Goal: Task Accomplishment & Management: Manage account settings

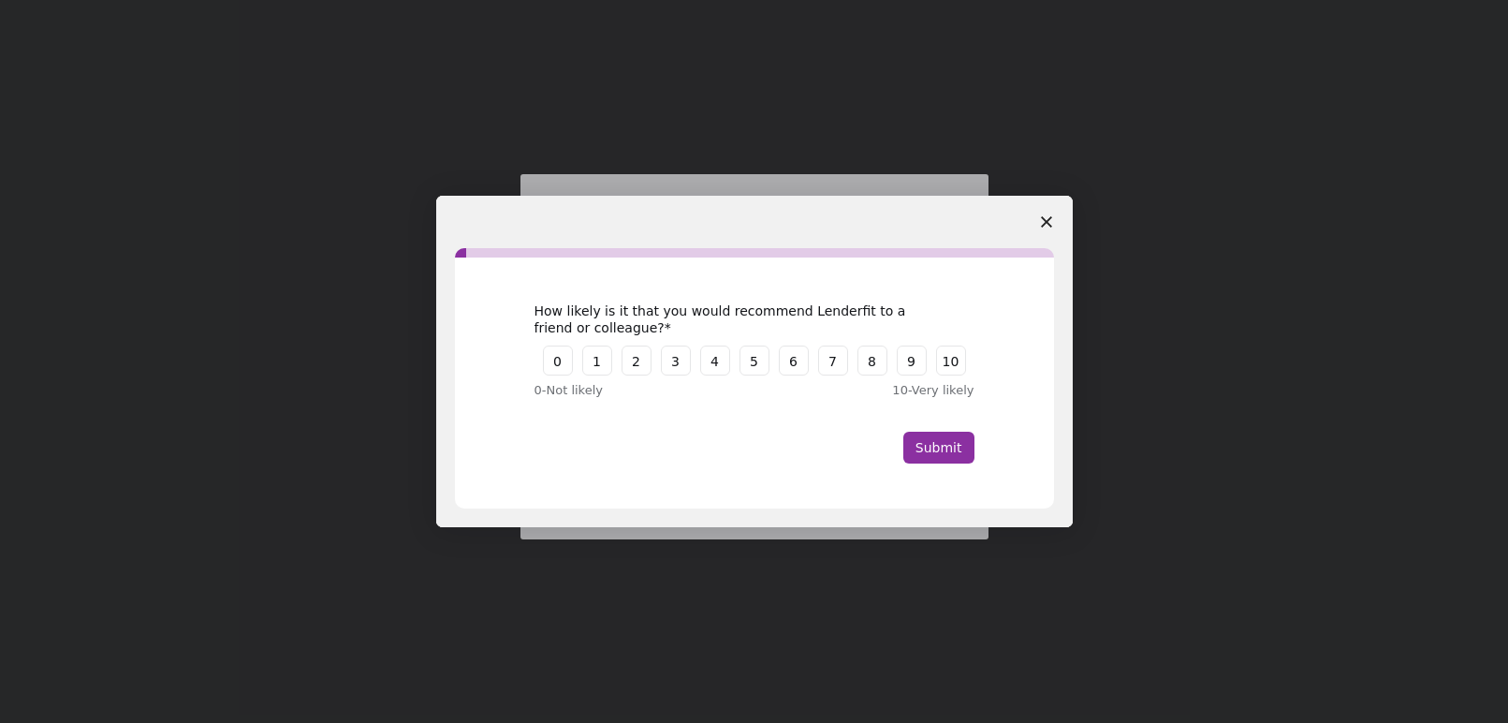
click at [1048, 222] on icon "Close survey" at bounding box center [1046, 221] width 11 height 11
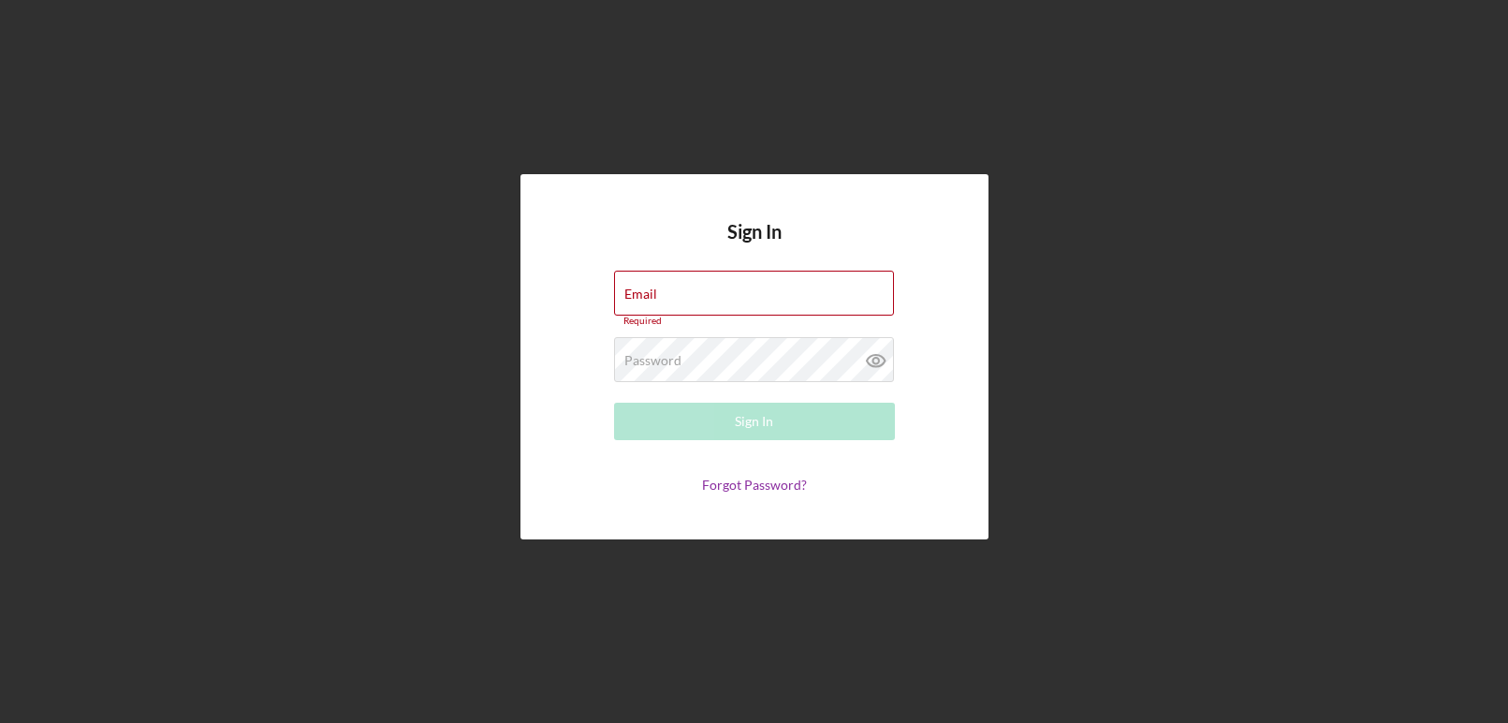
type input "[EMAIL_ADDRESS][DOMAIN_NAME]"
click at [776, 421] on button "Sign In" at bounding box center [754, 421] width 281 height 37
